Goal: Download file/media

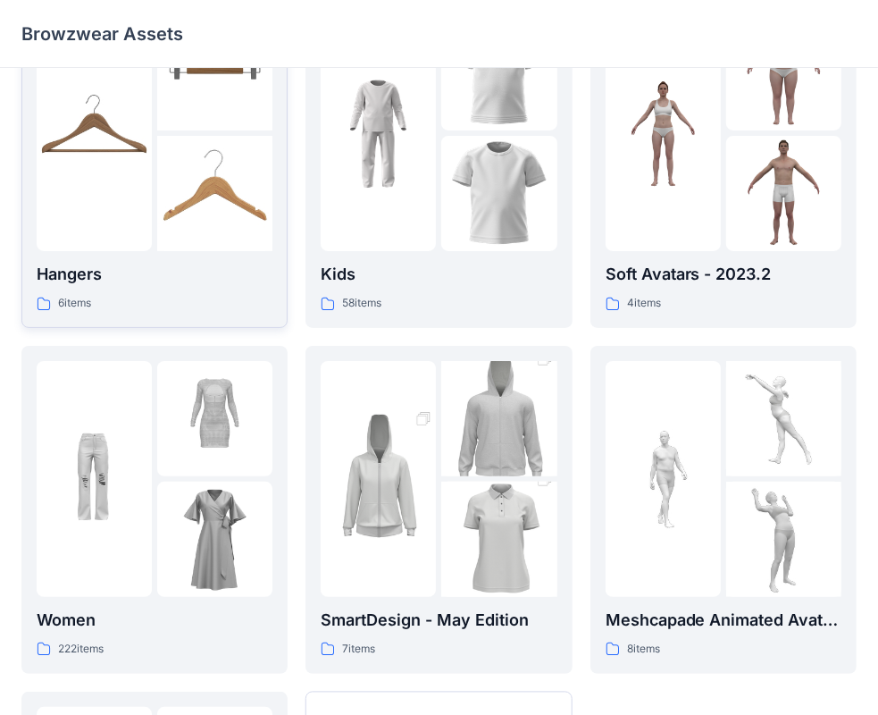
scroll to position [179, 0]
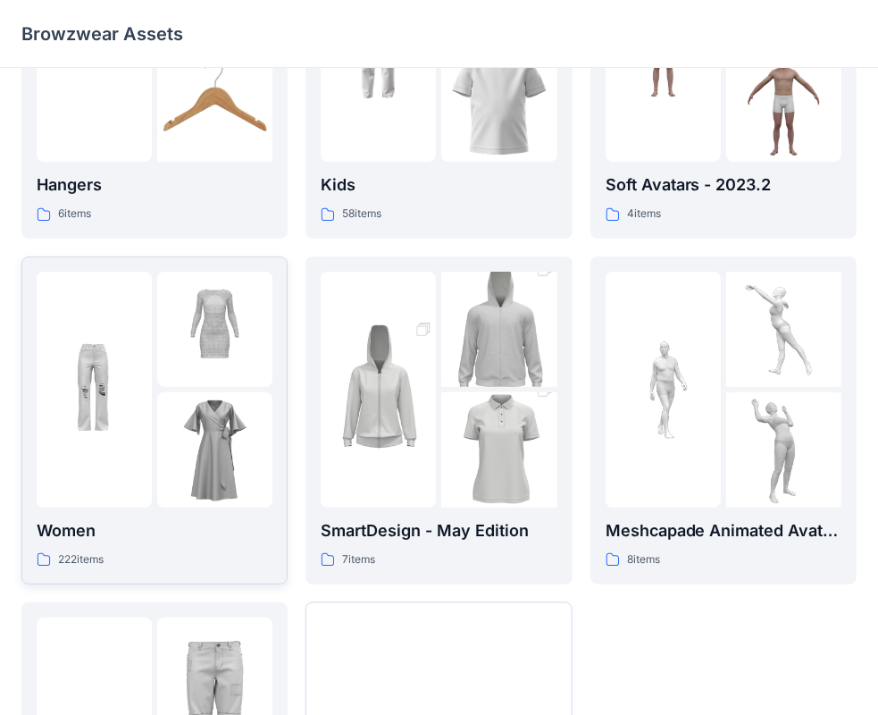
click at [83, 541] on p "Women" at bounding box center [155, 530] width 236 height 25
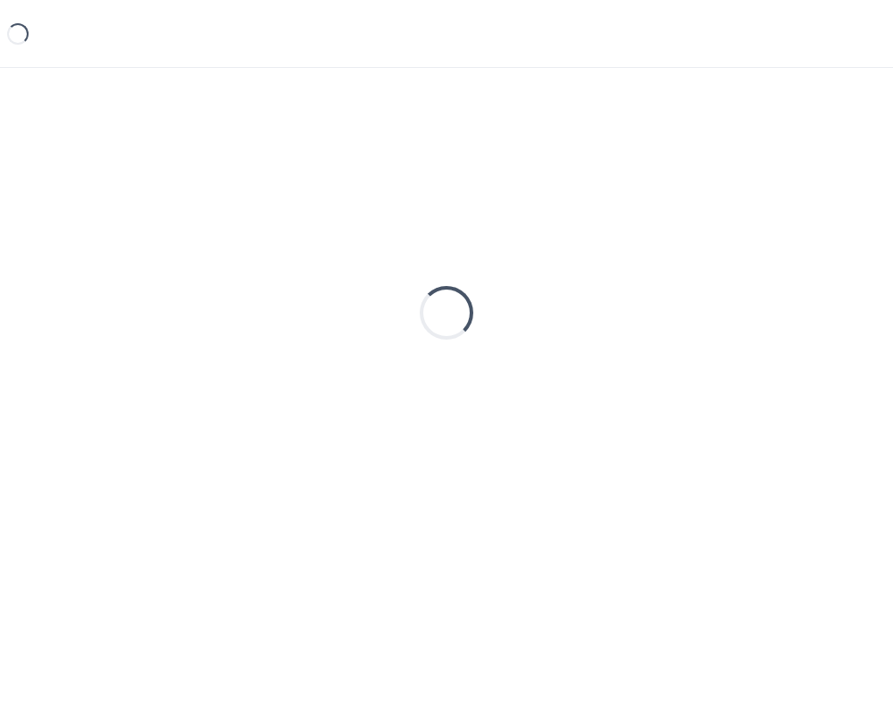
click at [83, 540] on div "Loading..." at bounding box center [446, 362] width 893 height 589
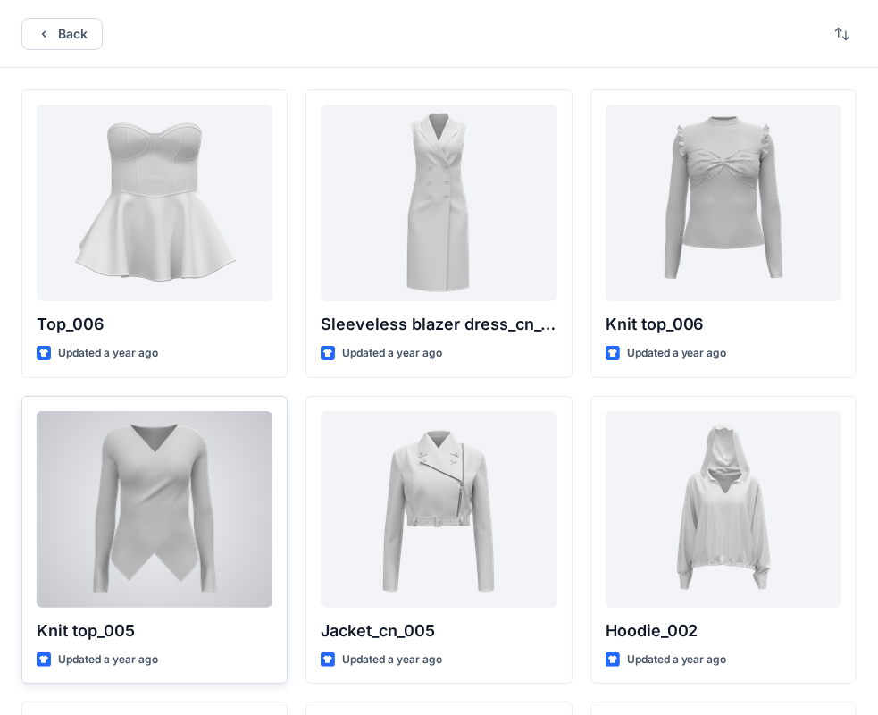
scroll to position [179, 0]
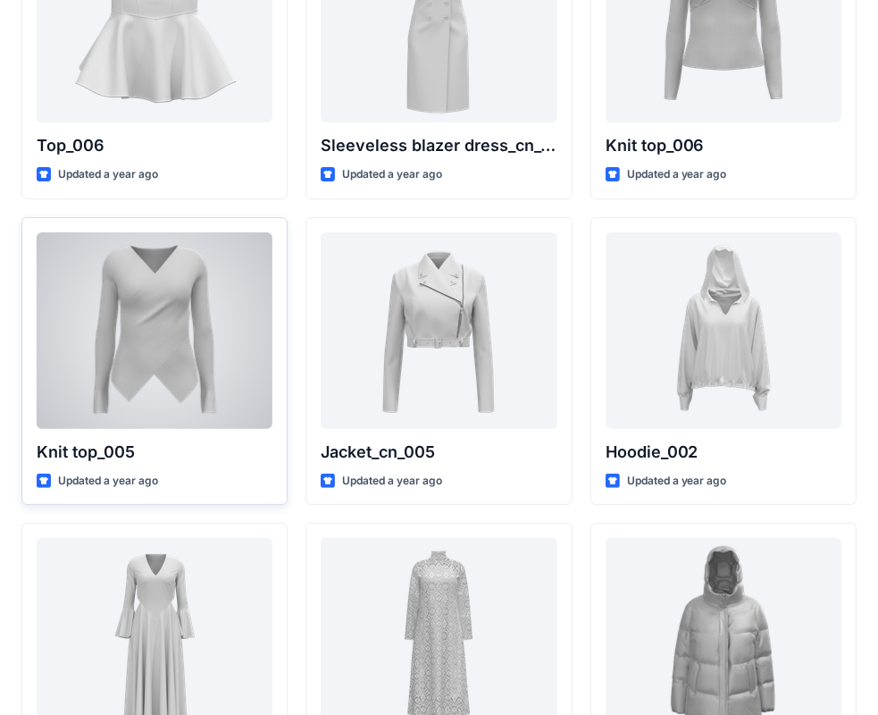
click at [155, 449] on p "Knit top_005" at bounding box center [155, 451] width 236 height 25
click at [118, 414] on div at bounding box center [155, 330] width 236 height 196
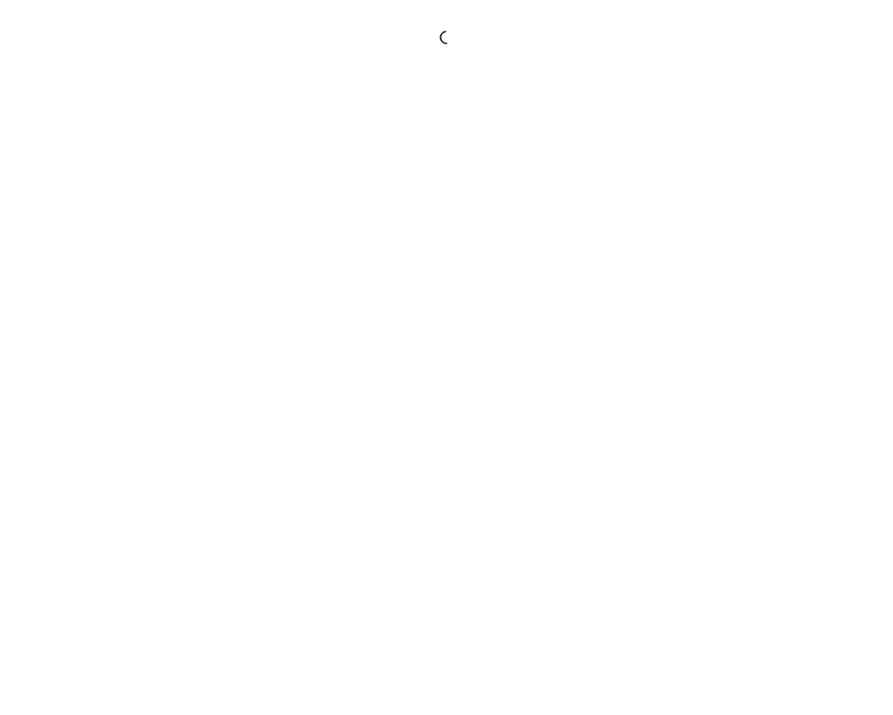
click at [118, 414] on div at bounding box center [446, 357] width 893 height 715
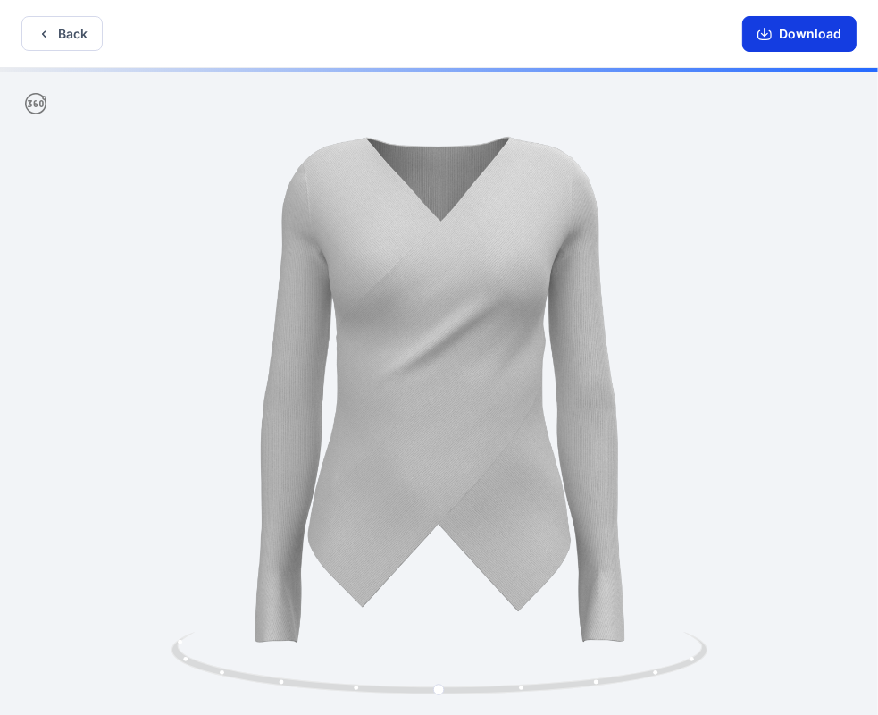
click at [805, 39] on button "Download" at bounding box center [799, 34] width 114 height 36
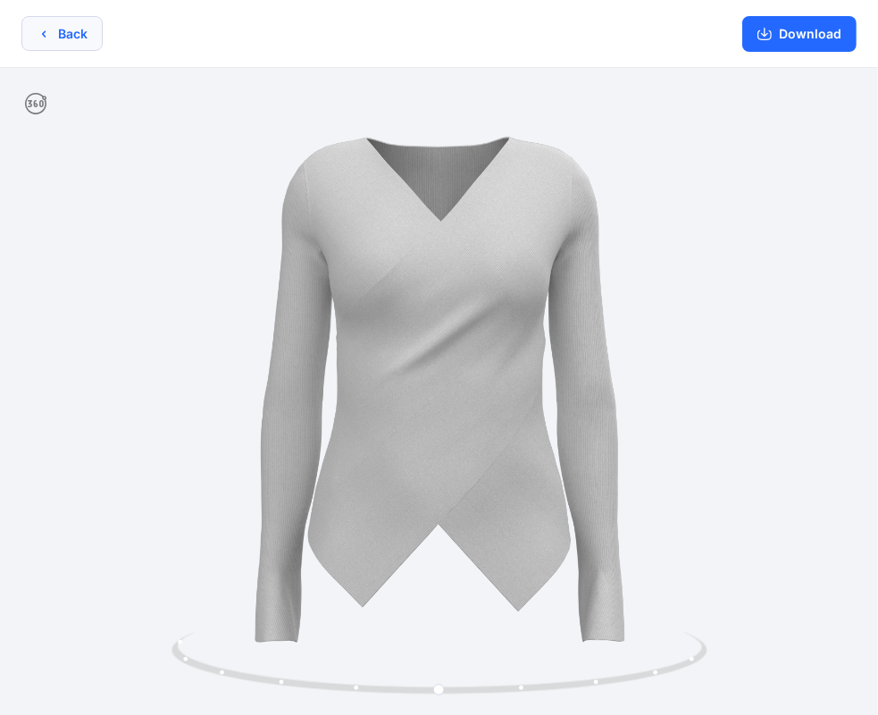
click at [78, 36] on button "Back" at bounding box center [61, 33] width 81 height 35
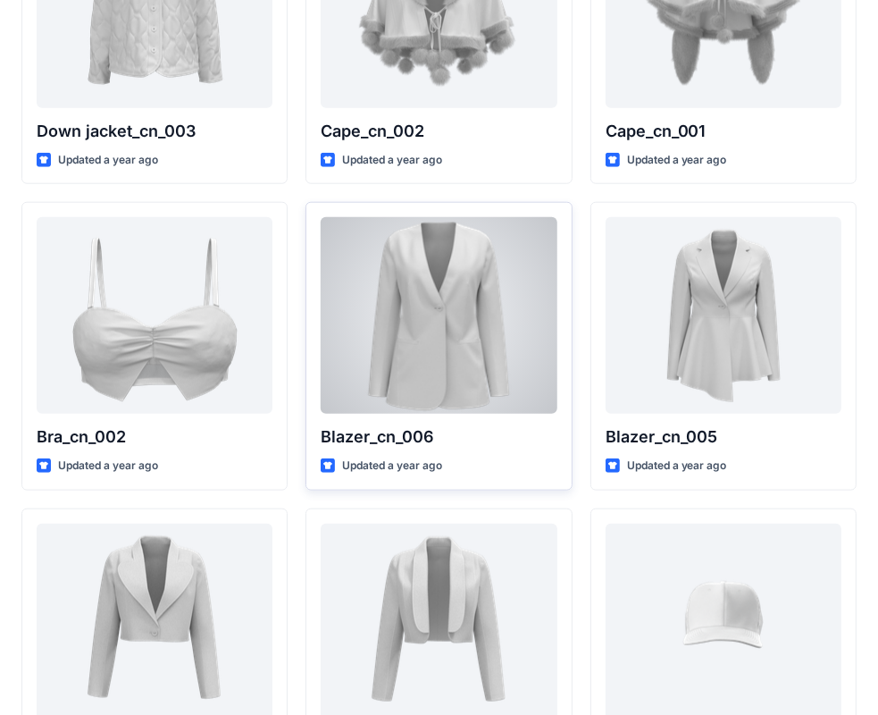
scroll to position [1379, 0]
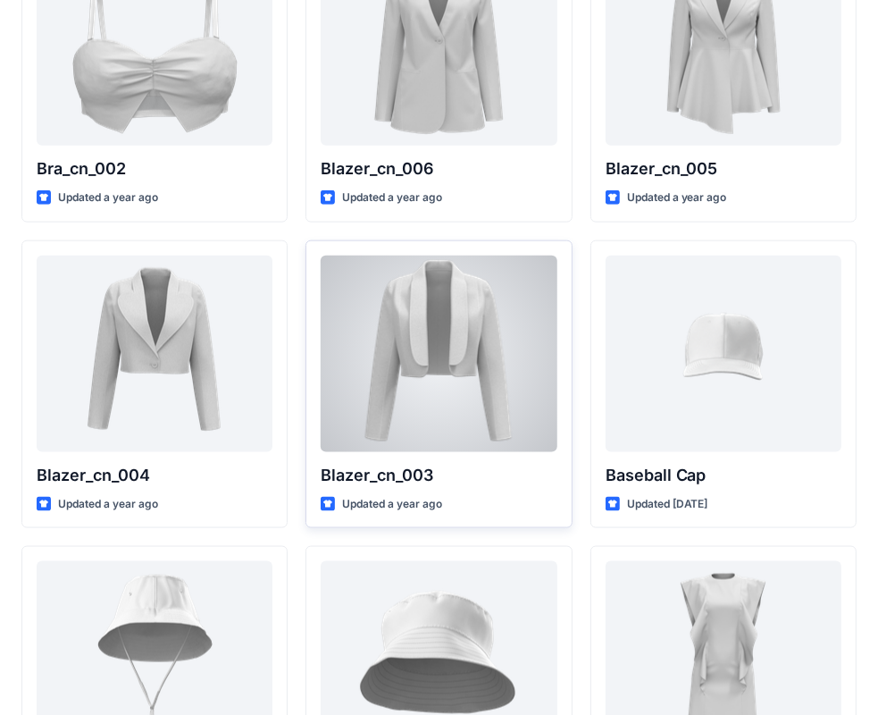
click at [414, 364] on div at bounding box center [439, 353] width 236 height 196
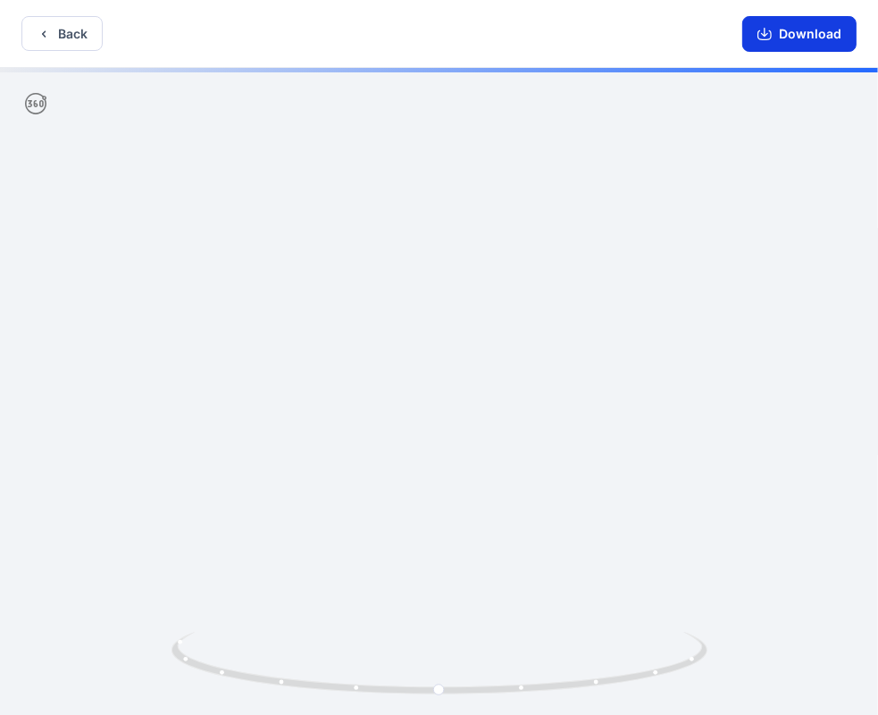
click at [797, 42] on button "Download" at bounding box center [799, 34] width 114 height 36
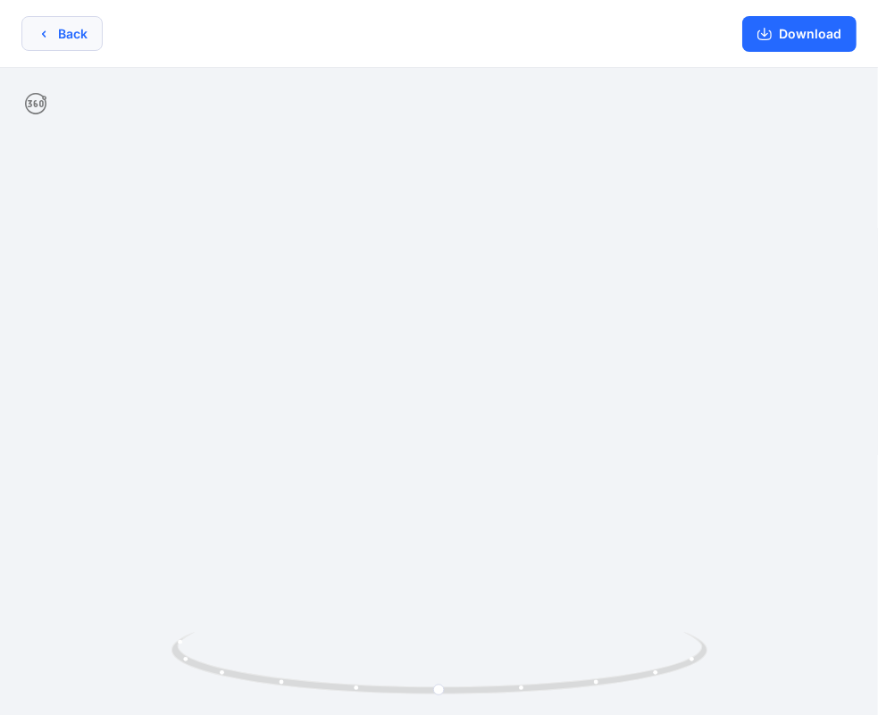
click at [91, 37] on button "Back" at bounding box center [61, 33] width 81 height 35
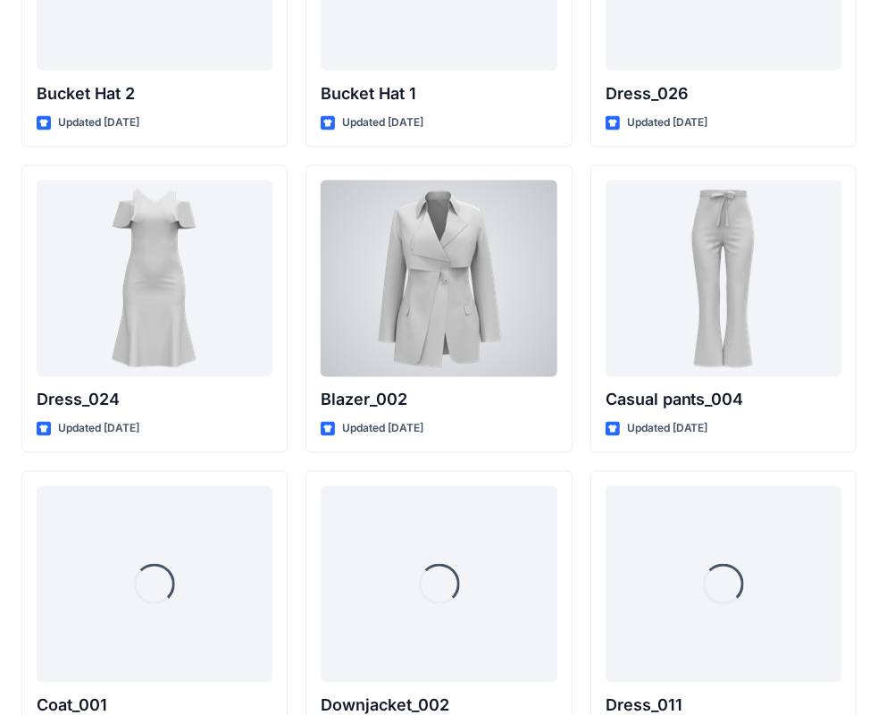
scroll to position [2155, 0]
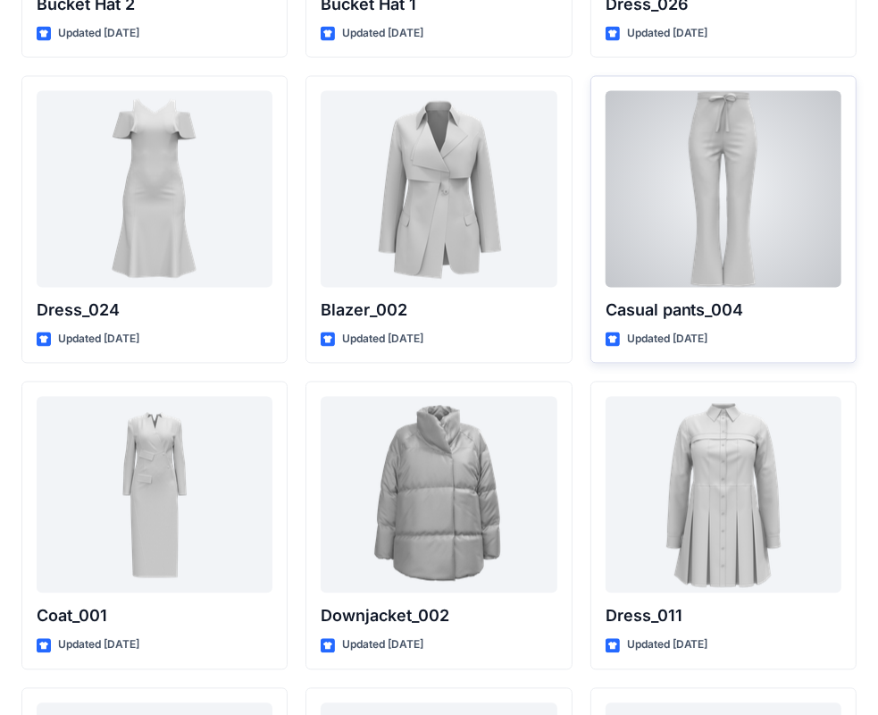
click at [657, 250] on div at bounding box center [724, 189] width 236 height 196
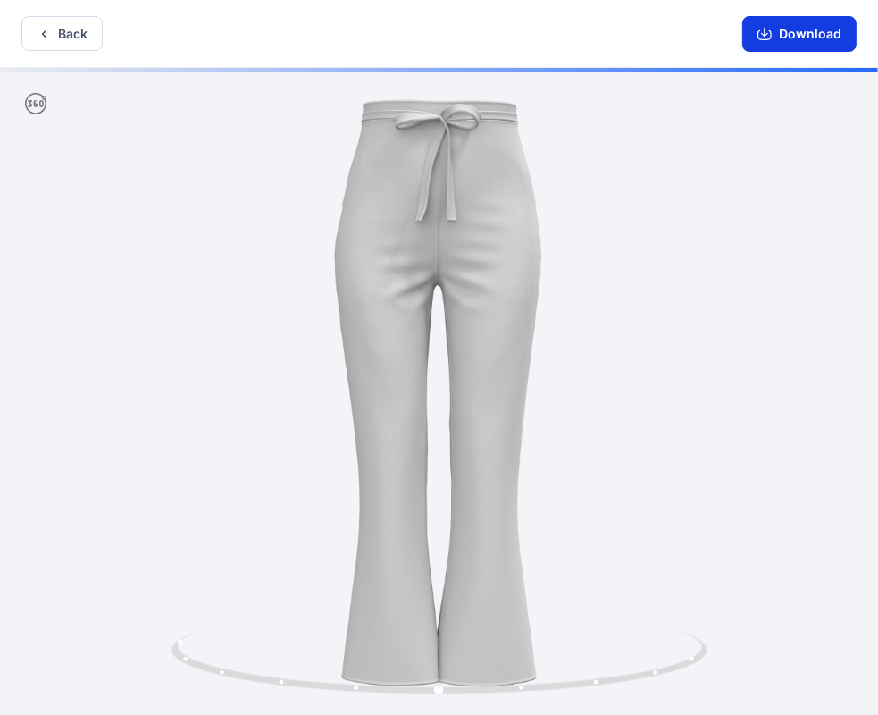
click at [807, 32] on button "Download" at bounding box center [799, 34] width 114 height 36
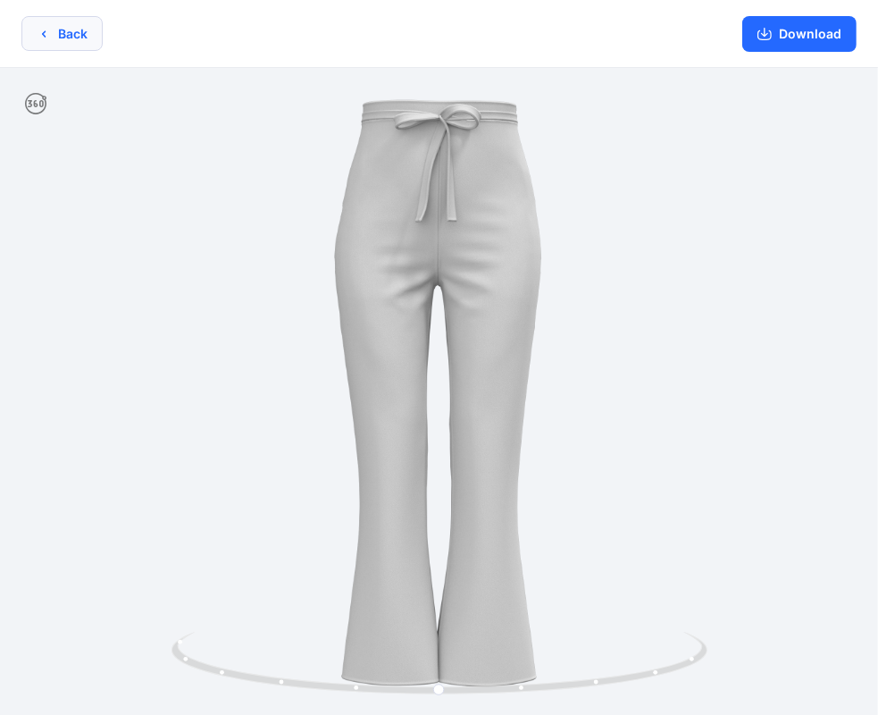
click at [80, 43] on button "Back" at bounding box center [61, 33] width 81 height 35
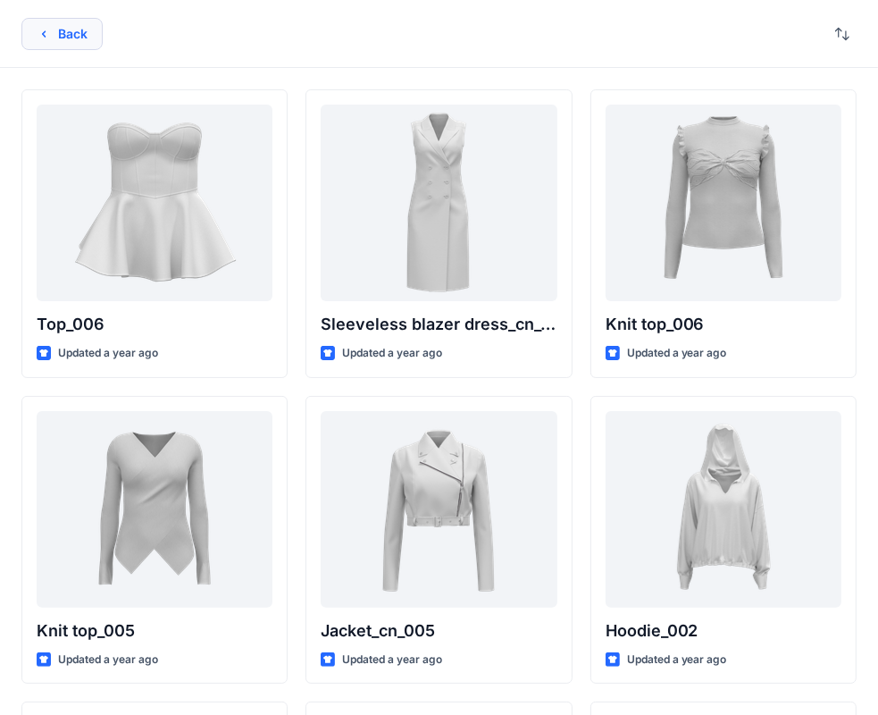
click at [75, 32] on button "Back" at bounding box center [61, 34] width 81 height 32
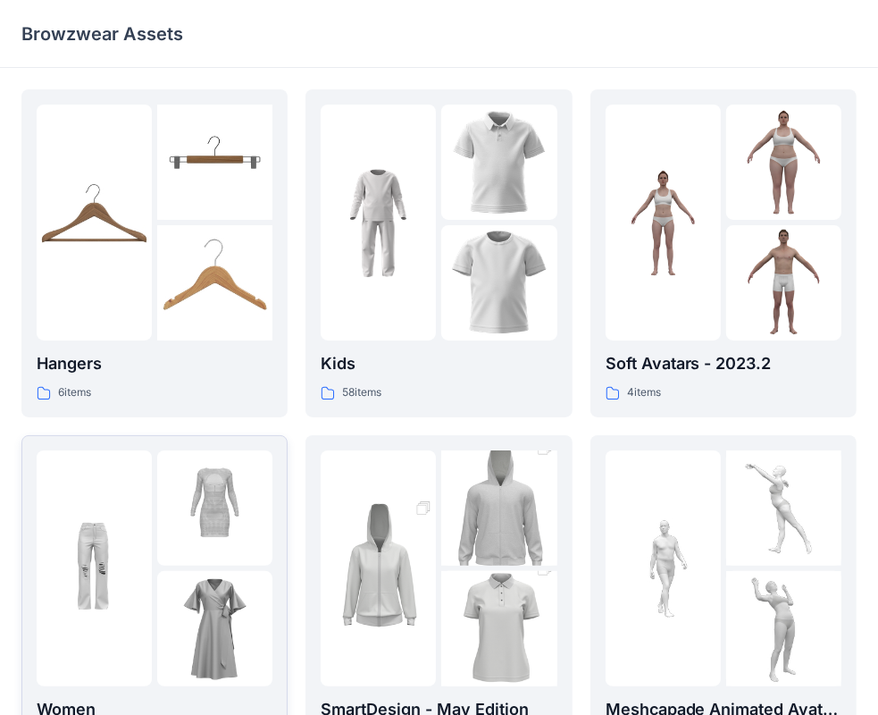
scroll to position [268, 0]
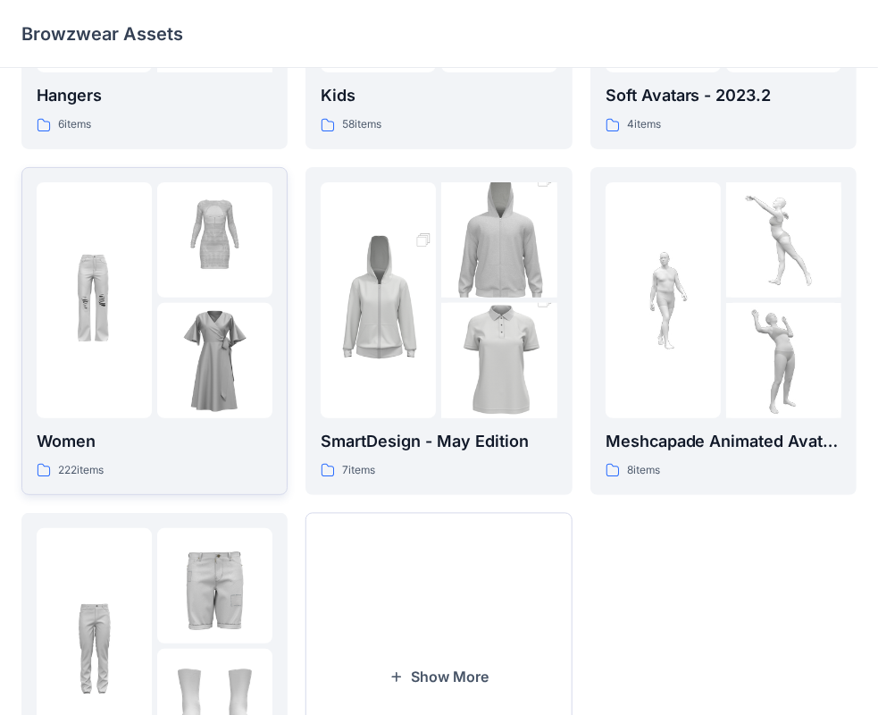
click at [82, 347] on img at bounding box center [94, 299] width 115 height 115
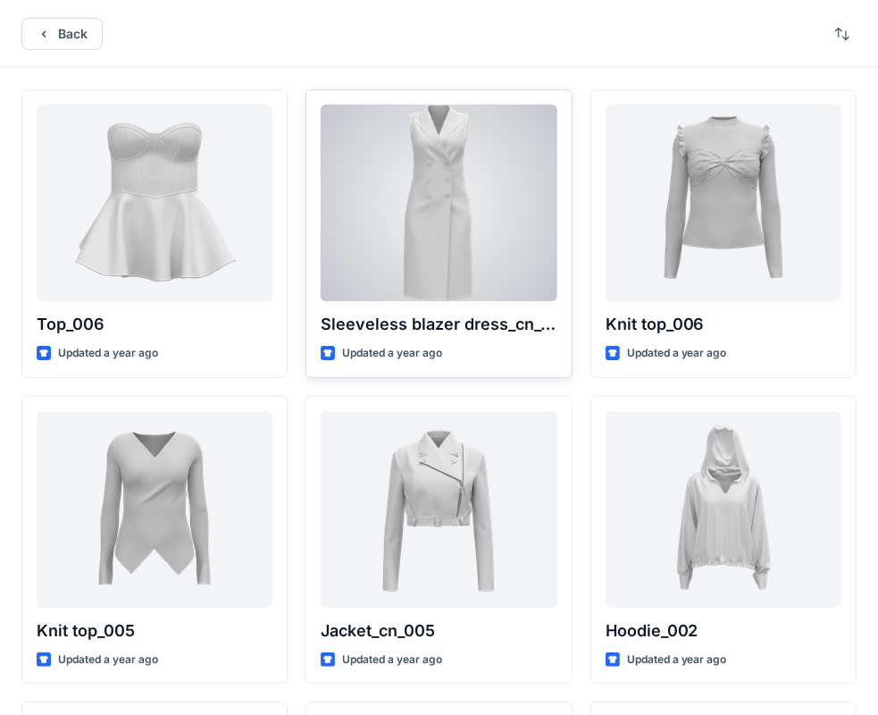
click at [442, 256] on div at bounding box center [439, 203] width 236 height 196
